Goal: Task Accomplishment & Management: Manage account settings

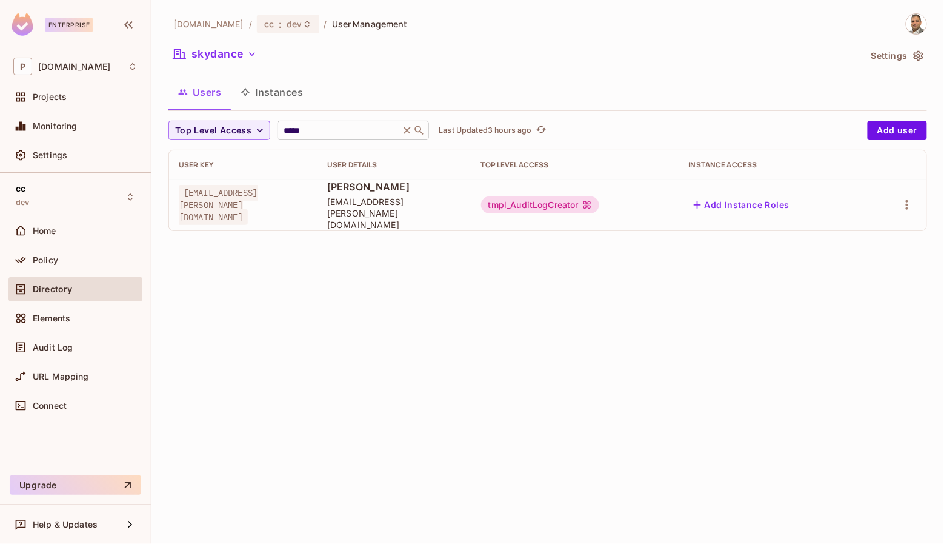
click at [324, 125] on input "*****" at bounding box center [338, 130] width 115 height 12
click at [227, 59] on button "skydance" at bounding box center [215, 53] width 93 height 19
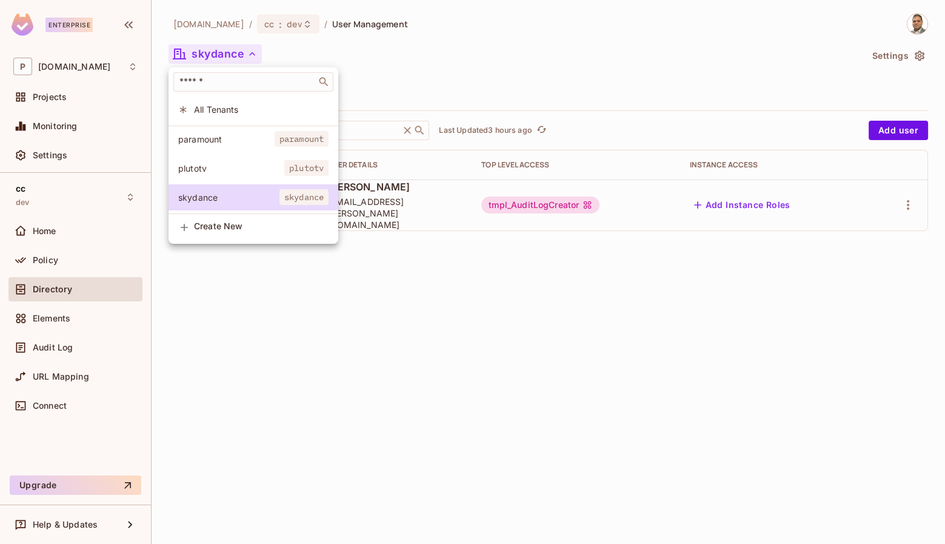
click at [219, 164] on span "plutotv" at bounding box center [231, 168] width 106 height 12
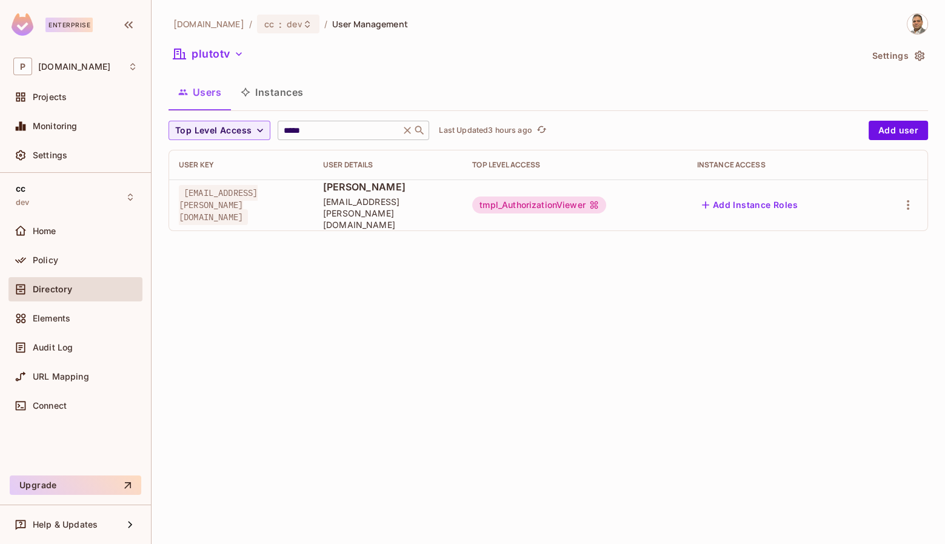
click at [322, 128] on input "*****" at bounding box center [338, 130] width 115 height 12
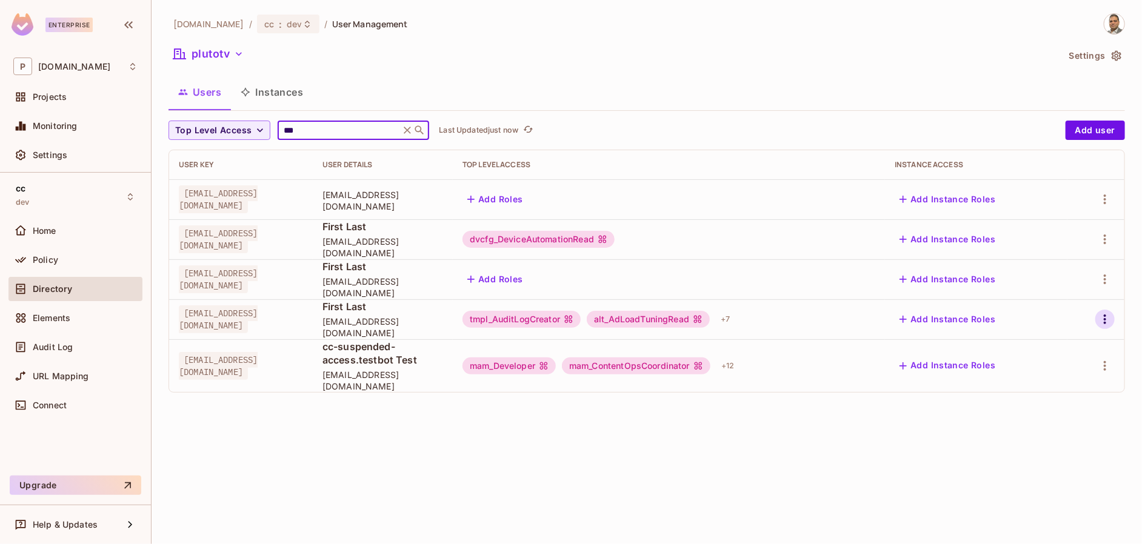
click at [944, 321] on icon "button" at bounding box center [1105, 319] width 15 height 15
click at [944, 343] on div "Edit" at bounding box center [1041, 347] width 16 height 12
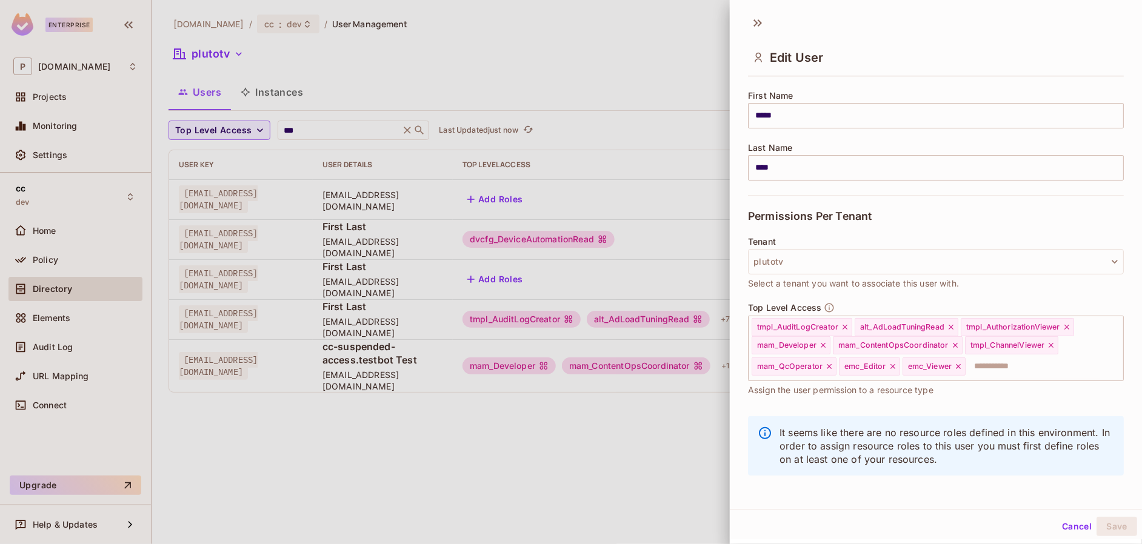
scroll to position [147, 0]
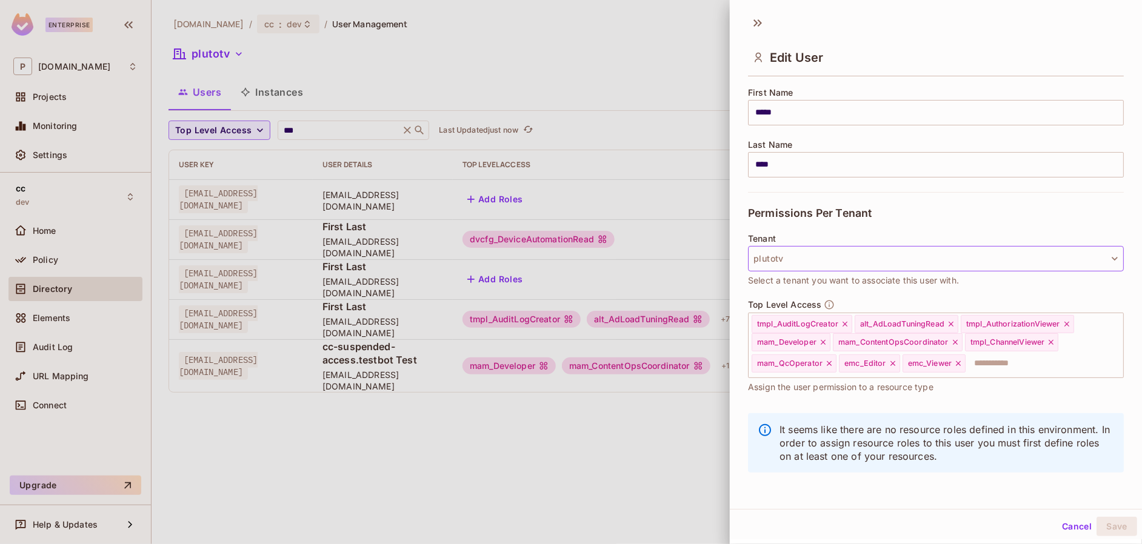
click at [803, 257] on button "plutotv" at bounding box center [936, 258] width 376 height 25
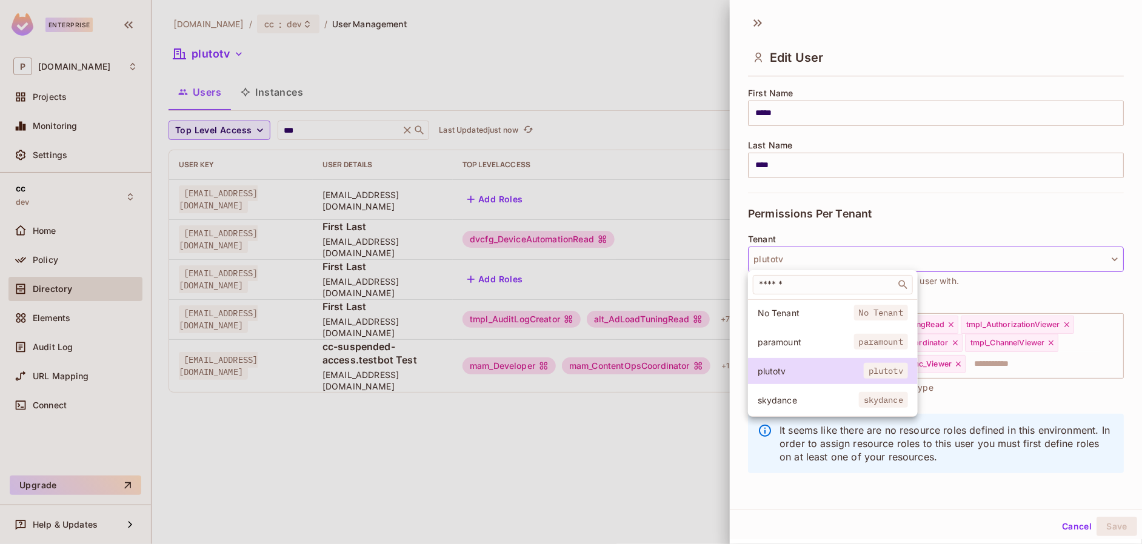
scroll to position [146, 0]
click at [781, 344] on span "paramount" at bounding box center [806, 344] width 96 height 12
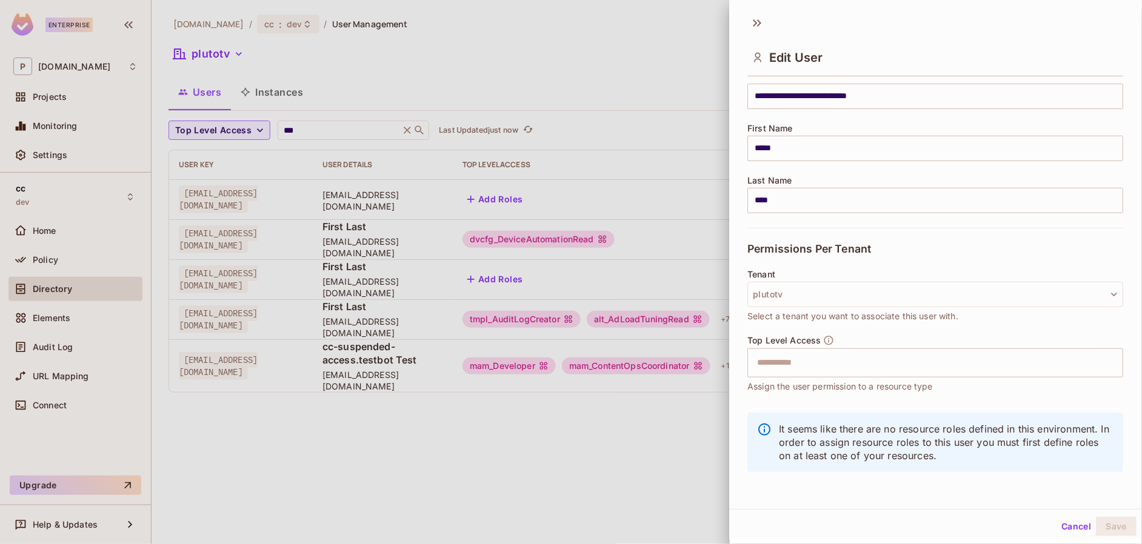
scroll to position [110, 0]
click at [944, 528] on button "Cancel" at bounding box center [1076, 526] width 39 height 19
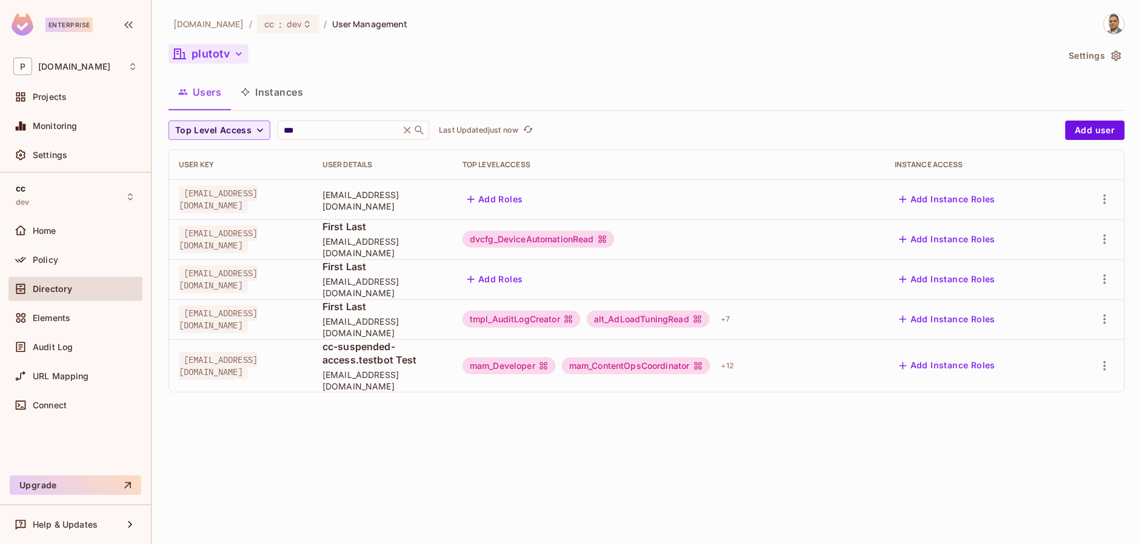
click at [210, 53] on button "plutotv" at bounding box center [209, 53] width 80 height 19
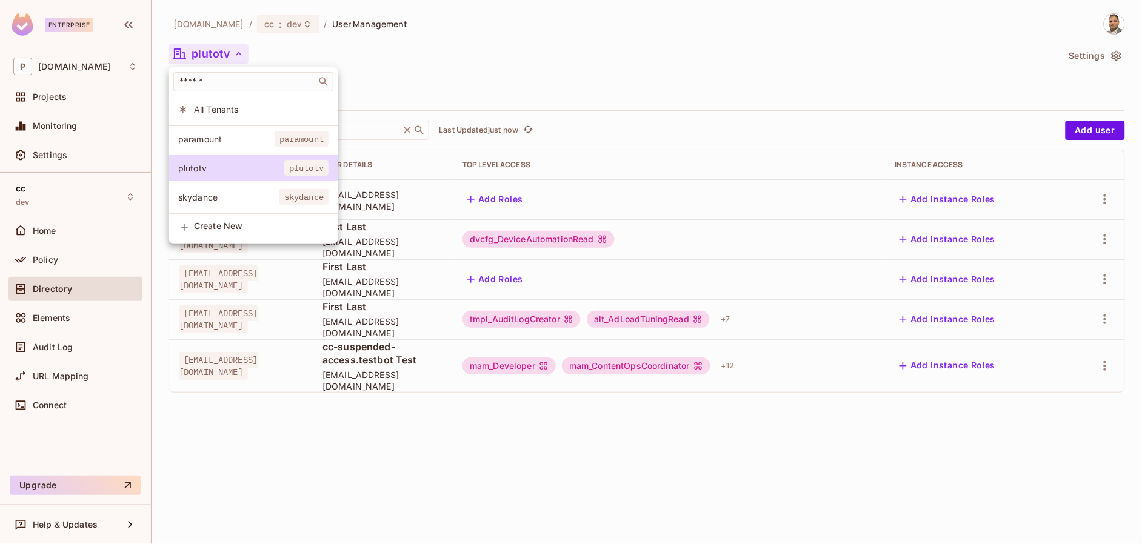
click at [217, 138] on span "paramount" at bounding box center [226, 139] width 96 height 12
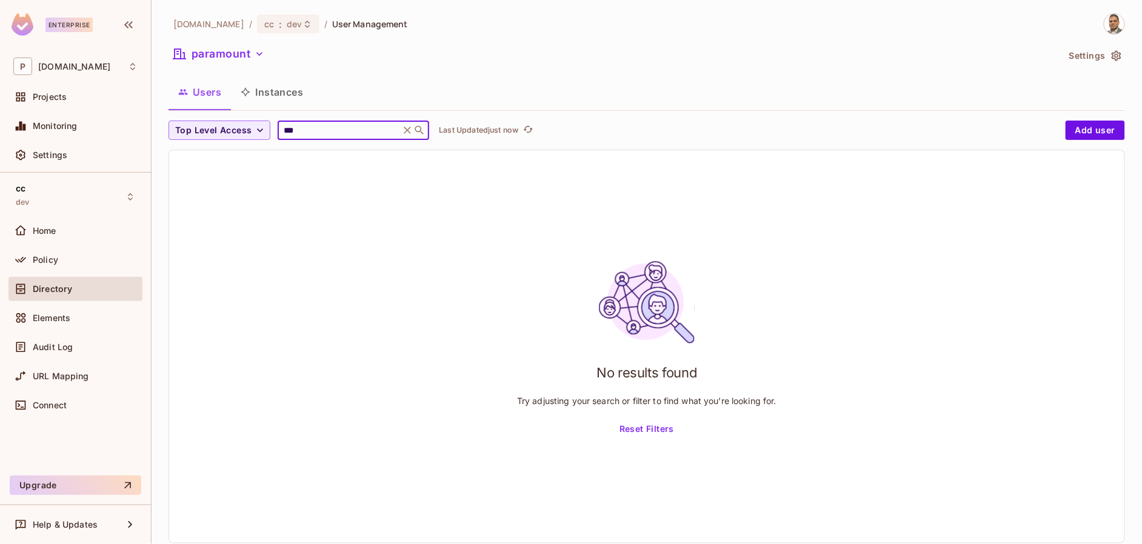
click at [335, 133] on input "***" at bounding box center [338, 130] width 115 height 12
click at [219, 57] on button "paramount" at bounding box center [219, 53] width 101 height 19
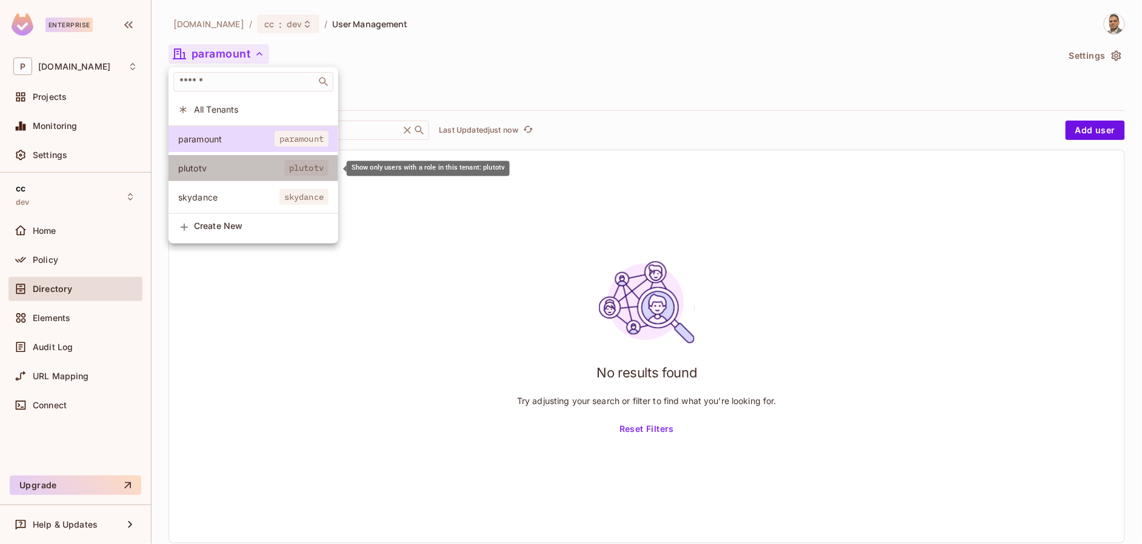
click at [209, 164] on span "plutotv" at bounding box center [231, 168] width 106 height 12
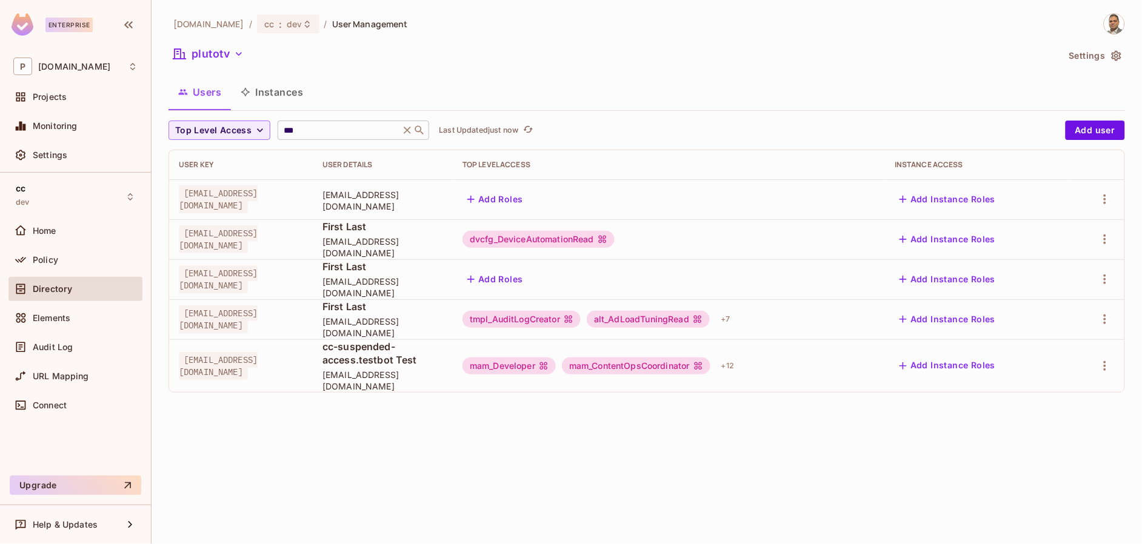
click at [309, 129] on input "***" at bounding box center [338, 130] width 115 height 12
click at [308, 129] on input "***" at bounding box center [338, 130] width 115 height 12
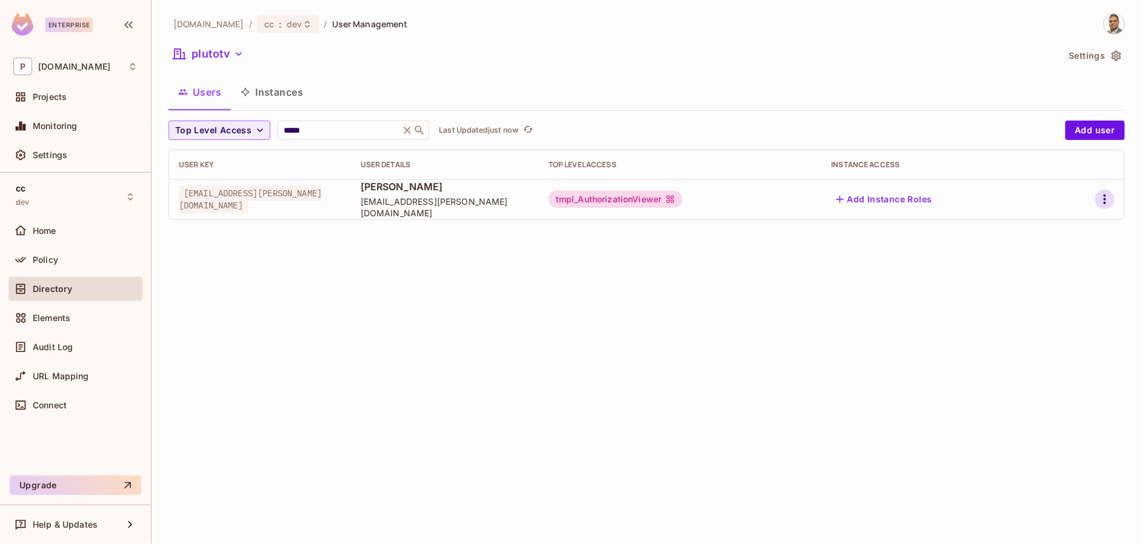
click at [944, 200] on icon "button" at bounding box center [1105, 199] width 15 height 15
click at [944, 230] on li "Edit" at bounding box center [1053, 228] width 107 height 27
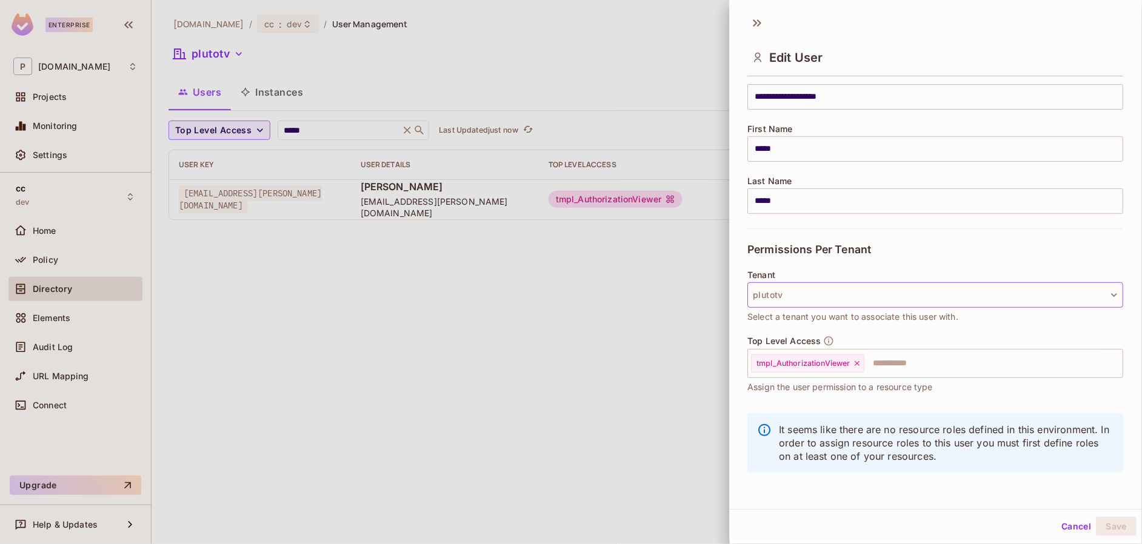
click at [800, 295] on button "plutotv" at bounding box center [936, 294] width 376 height 25
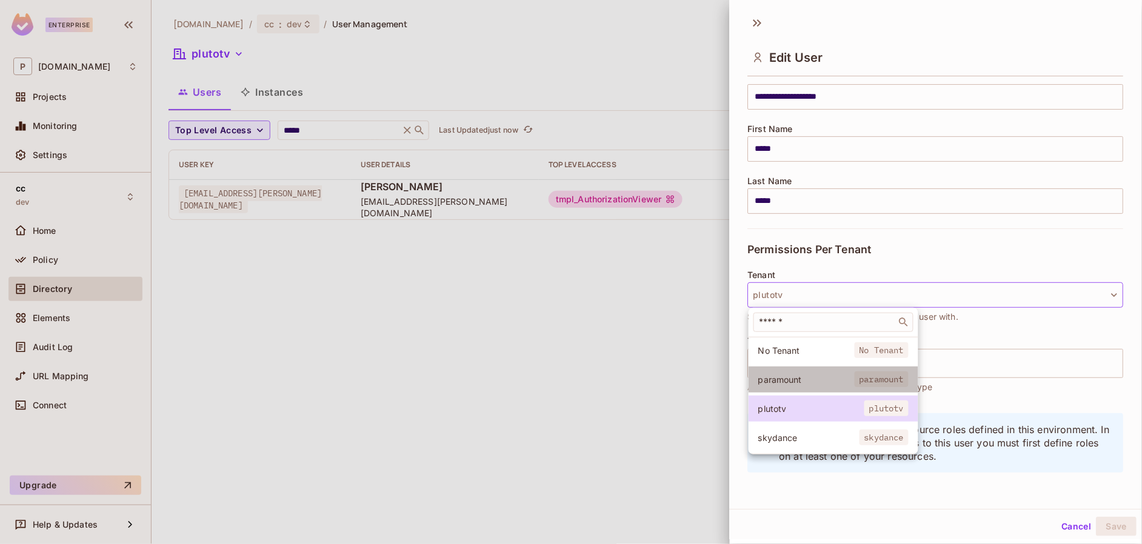
click at [799, 379] on span "paramount" at bounding box center [806, 380] width 96 height 12
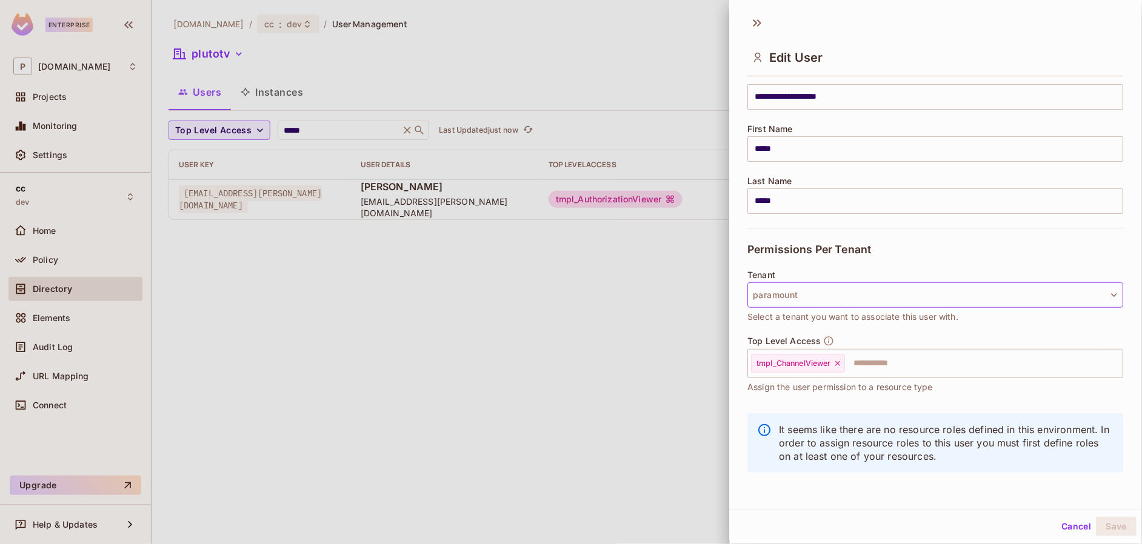
click at [798, 291] on button "paramount" at bounding box center [936, 294] width 376 height 25
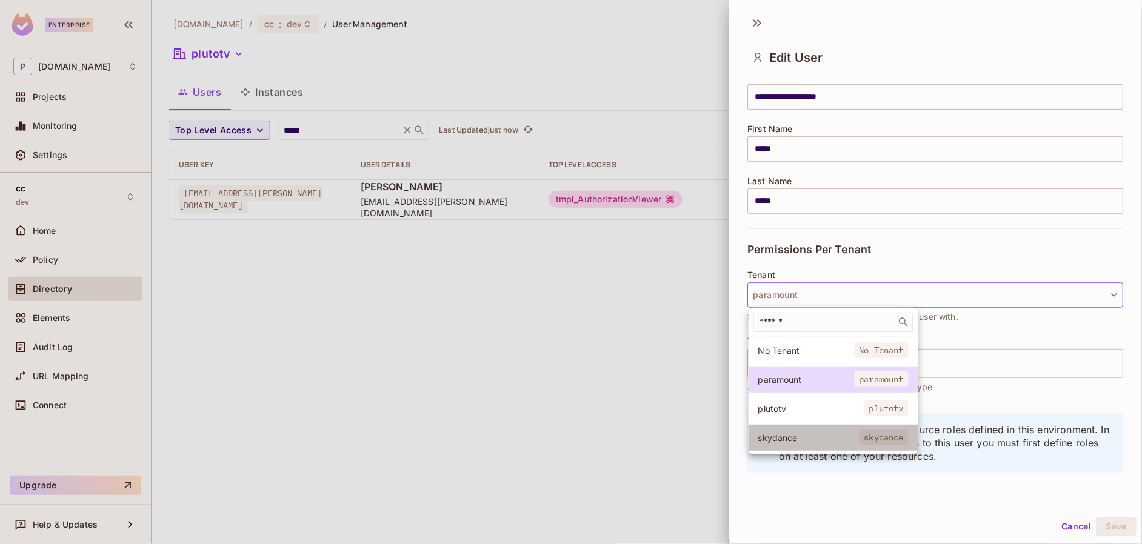
click at [806, 441] on span "skydance" at bounding box center [808, 438] width 101 height 12
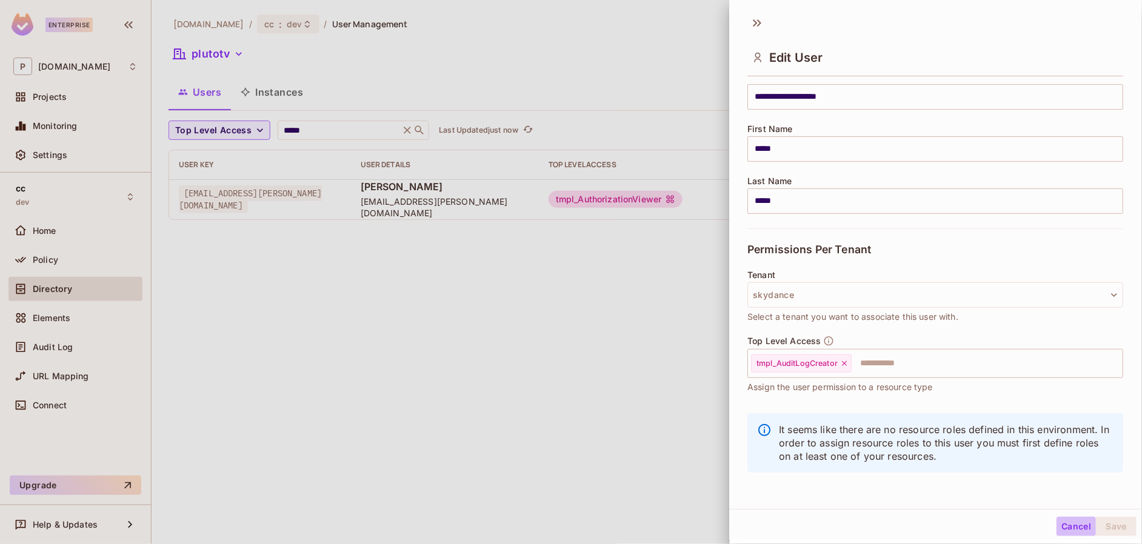
click at [944, 525] on button "Cancel" at bounding box center [1076, 526] width 39 height 19
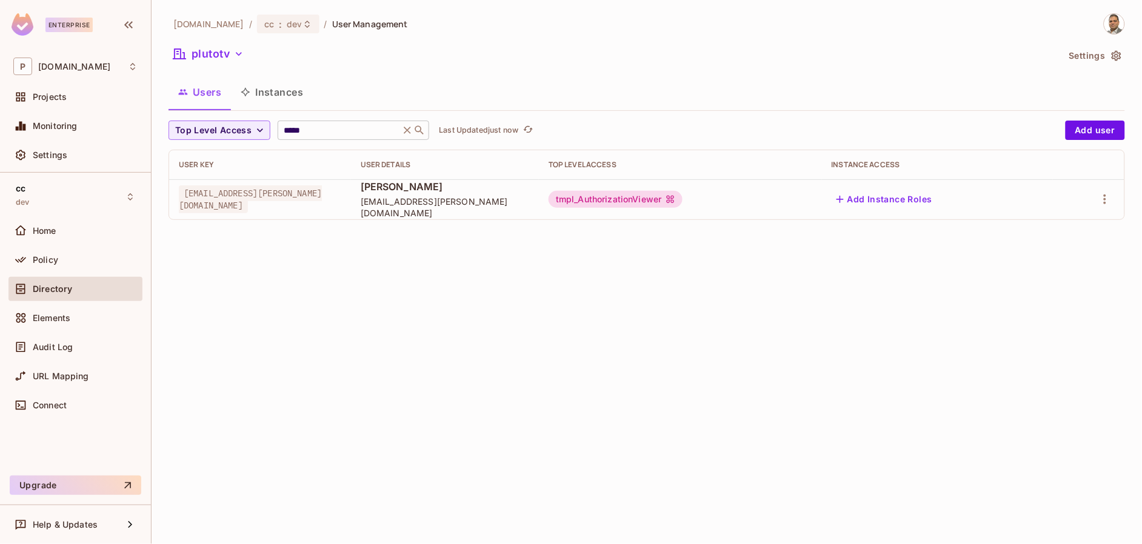
click at [338, 133] on input "*****" at bounding box center [338, 130] width 115 height 12
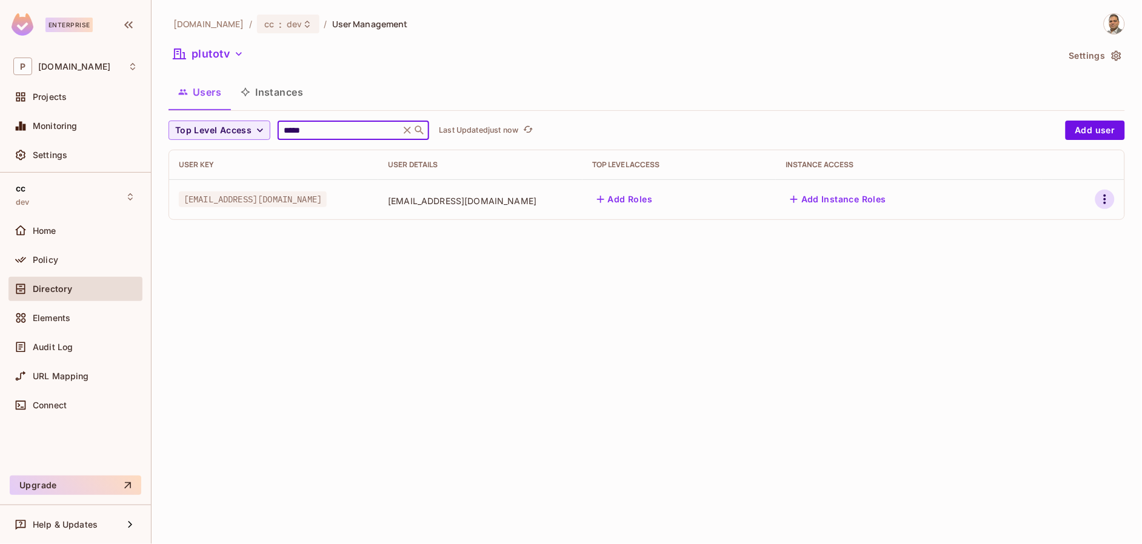
type input "*****"
click at [944, 203] on icon "button" at bounding box center [1105, 200] width 2 height 10
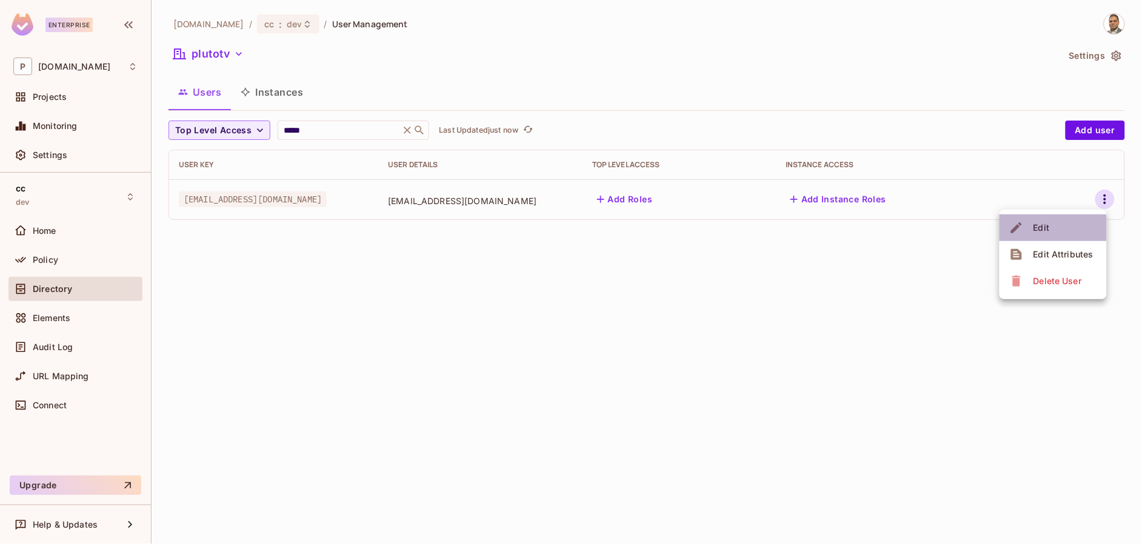
click at [944, 231] on div "Edit" at bounding box center [1041, 228] width 16 height 12
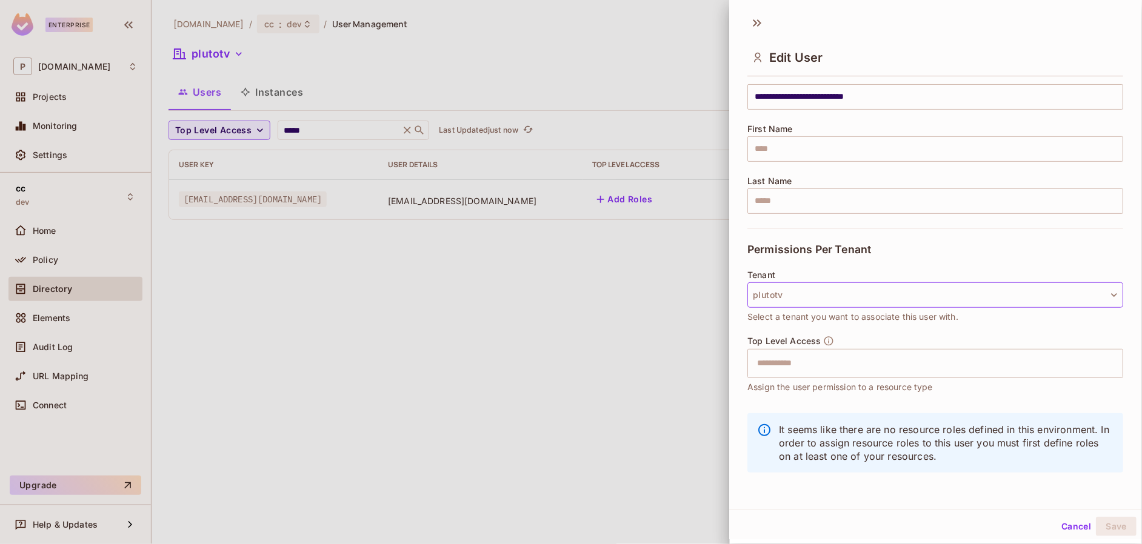
click at [794, 302] on button "plutotv" at bounding box center [936, 294] width 376 height 25
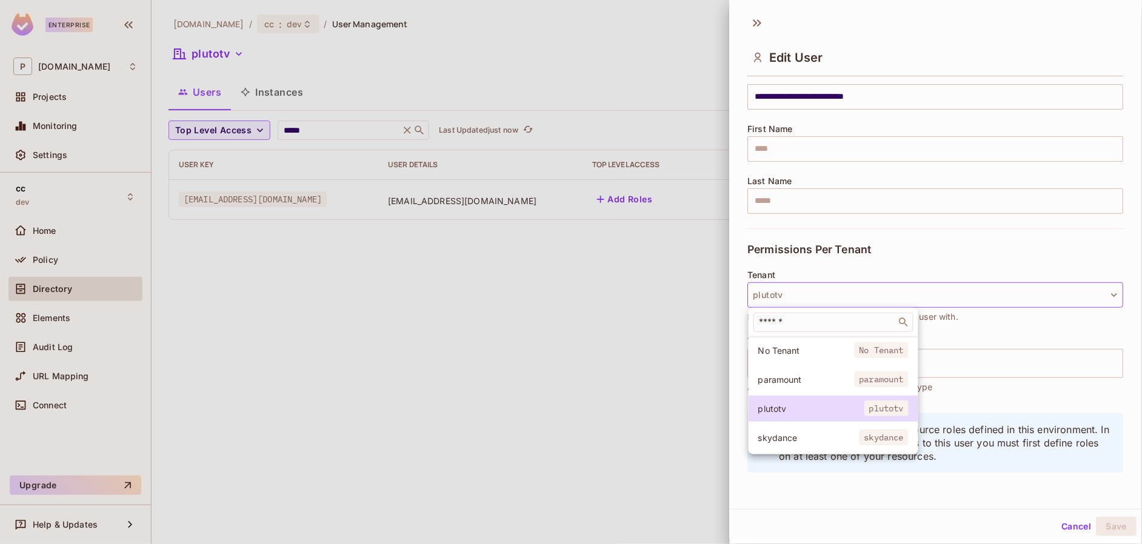
click at [797, 386] on li "paramount paramount" at bounding box center [834, 380] width 170 height 26
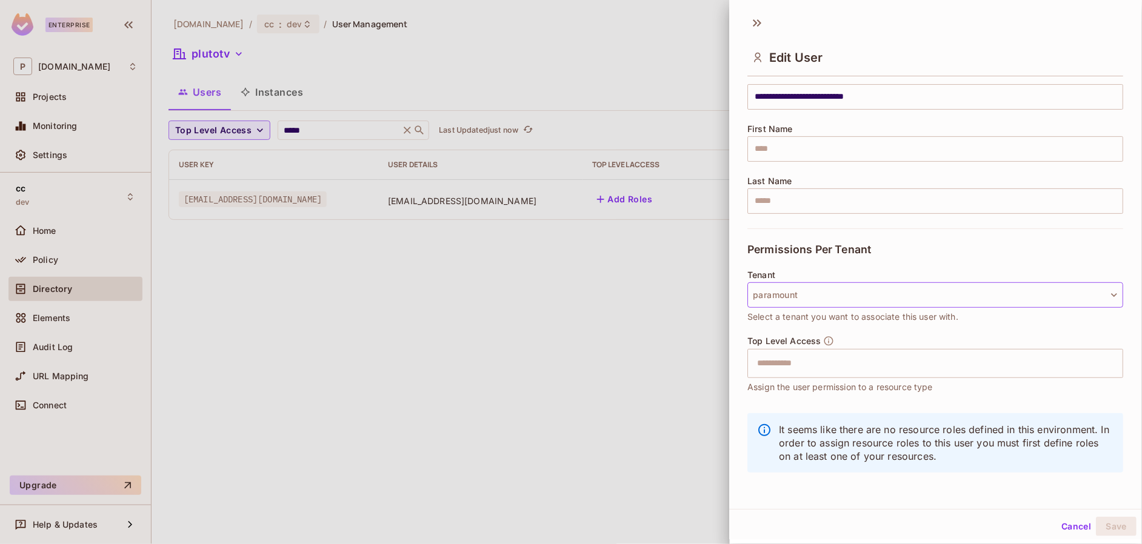
click at [809, 295] on button "paramount" at bounding box center [936, 294] width 376 height 25
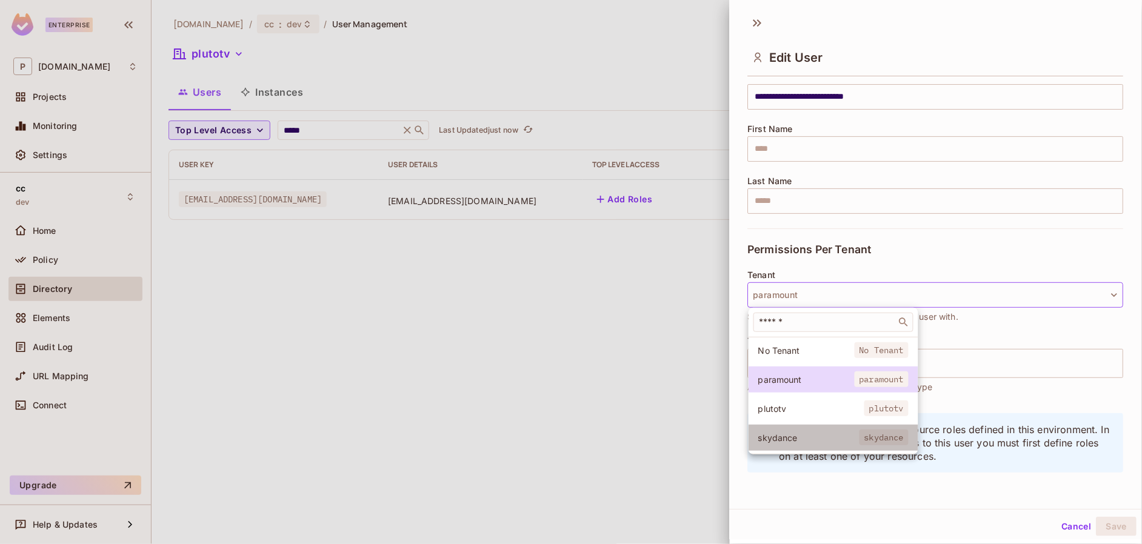
drag, startPoint x: 810, startPoint y: 438, endPoint x: 777, endPoint y: 425, distance: 35.3
click at [810, 438] on span "skydance" at bounding box center [808, 438] width 101 height 12
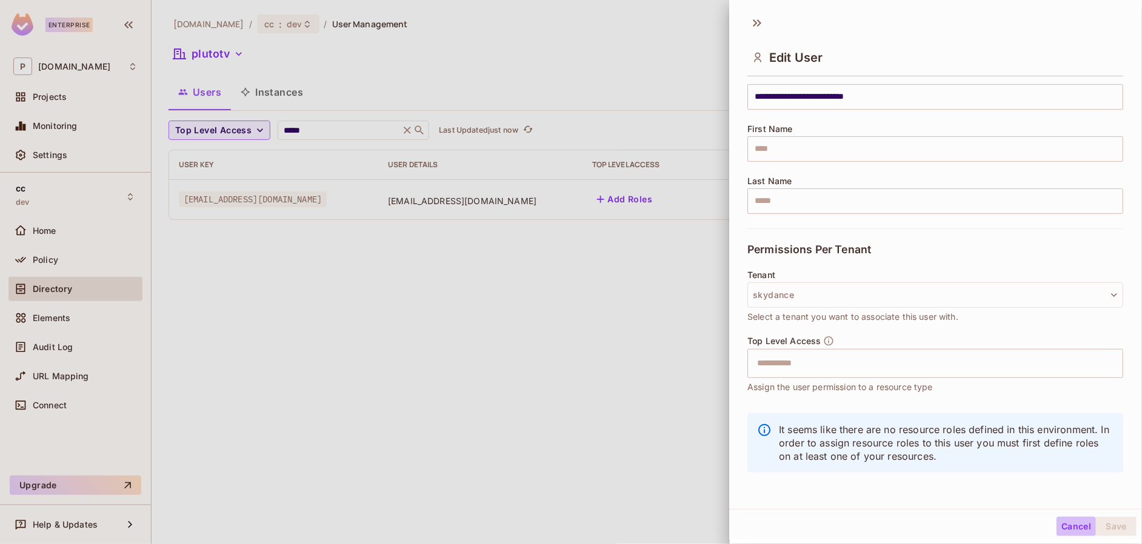
click at [944, 526] on button "Cancel" at bounding box center [1076, 526] width 39 height 19
